Goal: Browse casually

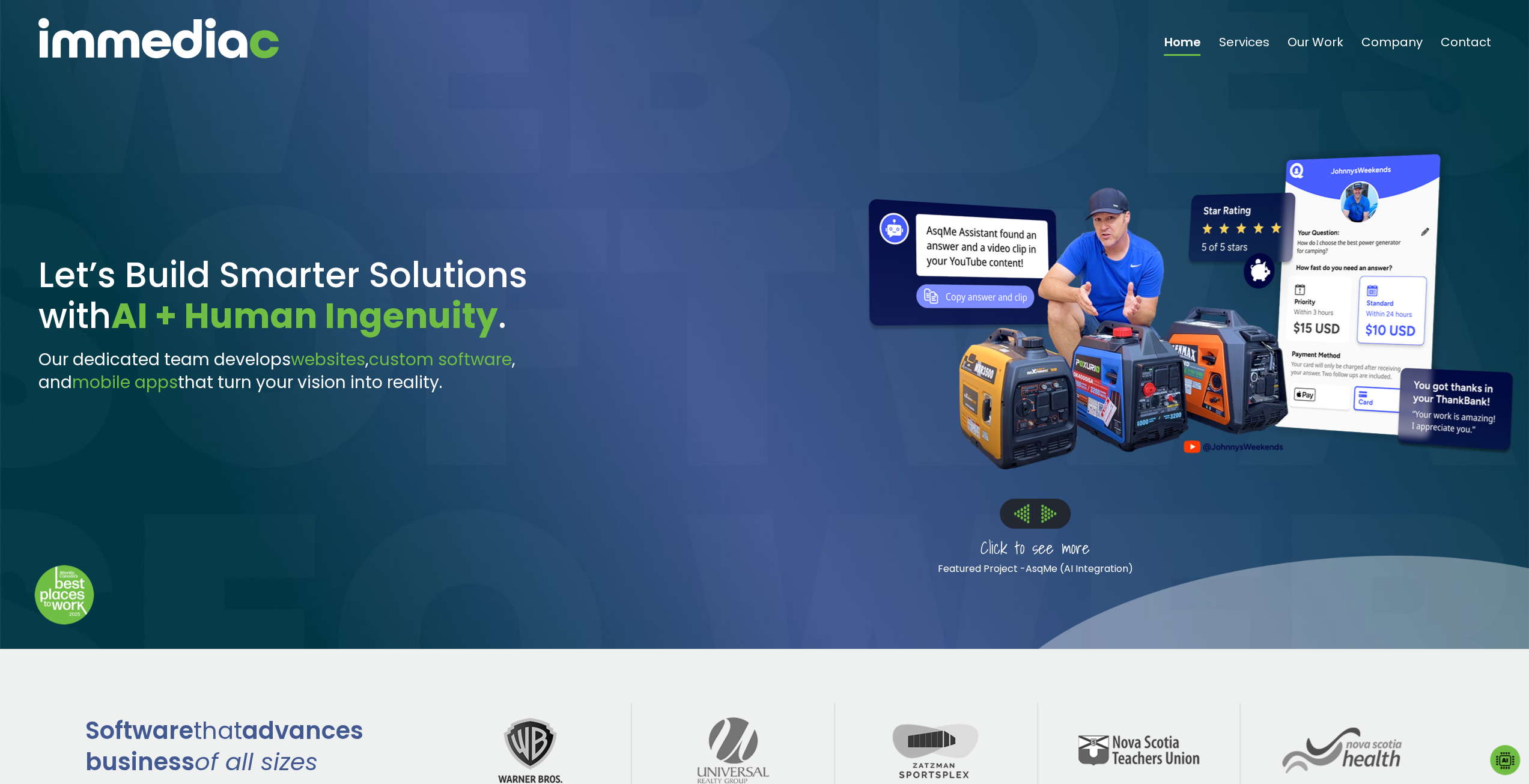
click at [1056, 514] on img at bounding box center [1048, 513] width 15 height 17
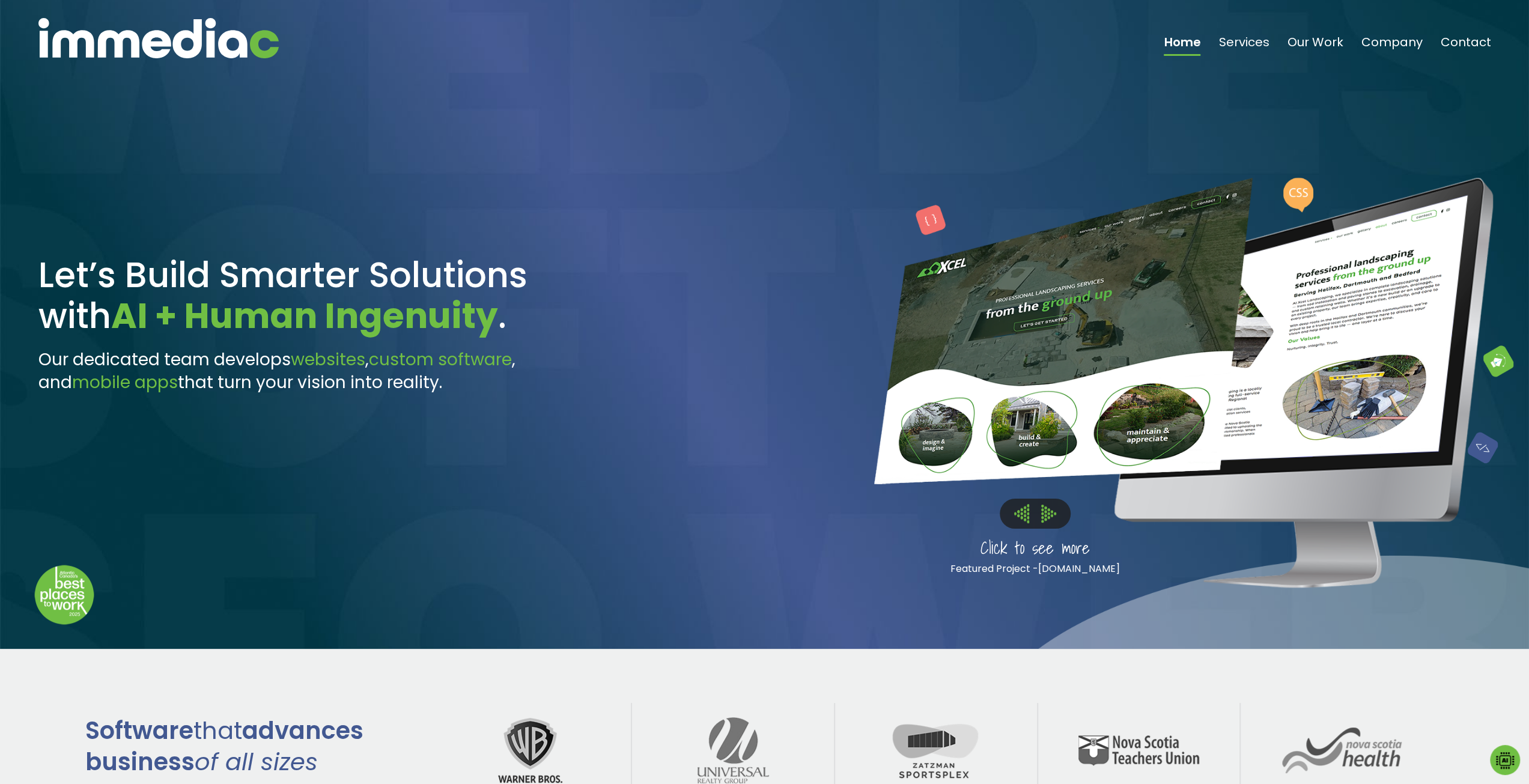
click at [109, 36] on img at bounding box center [158, 38] width 240 height 40
